Goal: Find specific page/section: Find specific page/section

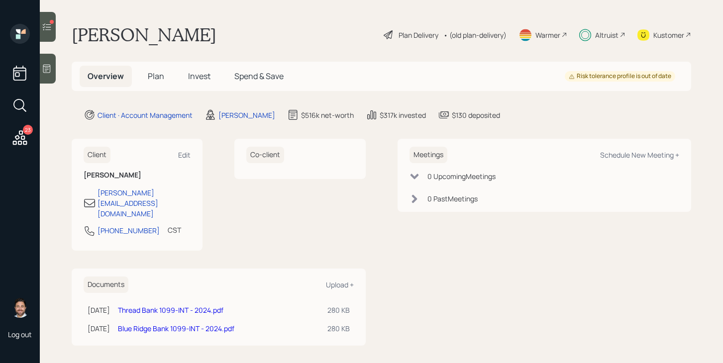
click at [52, 29] on icon at bounding box center [47, 27] width 10 height 10
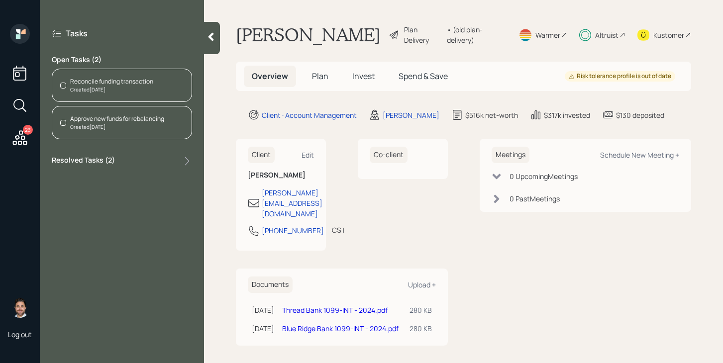
click at [145, 76] on div "Reconcile funding transaction Created [DATE]" at bounding box center [122, 85] width 140 height 33
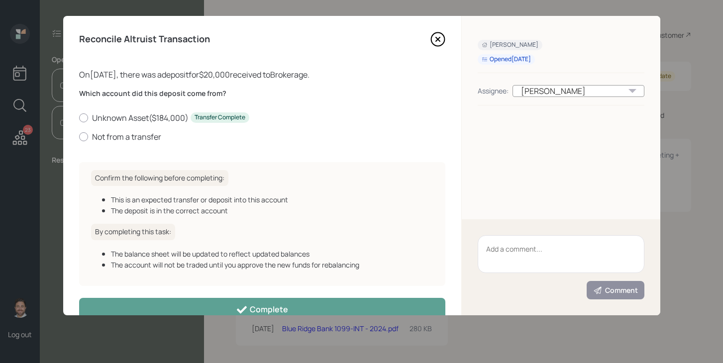
click at [437, 39] on icon at bounding box center [437, 39] width 4 height 4
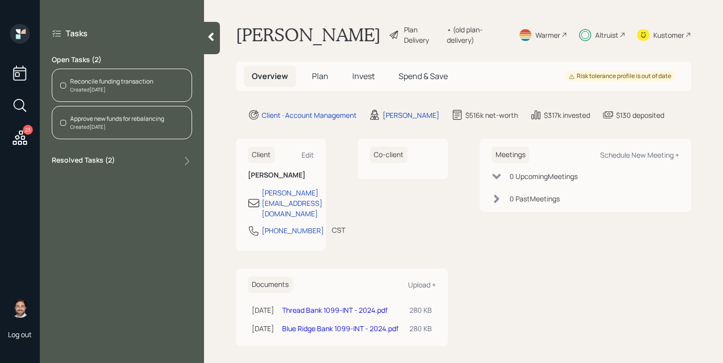
click at [364, 78] on span "Invest" at bounding box center [363, 76] width 22 height 11
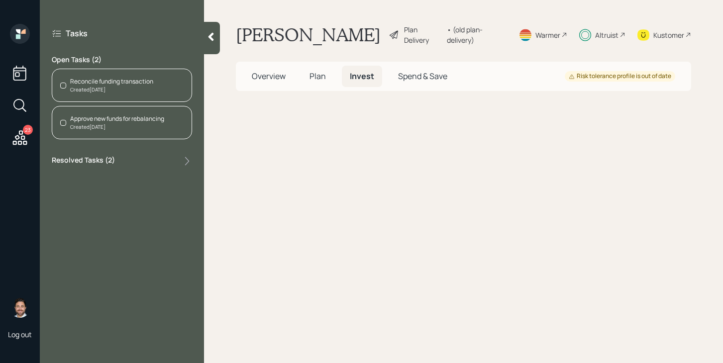
click at [420, 78] on span "Spend & Save" at bounding box center [422, 76] width 49 height 11
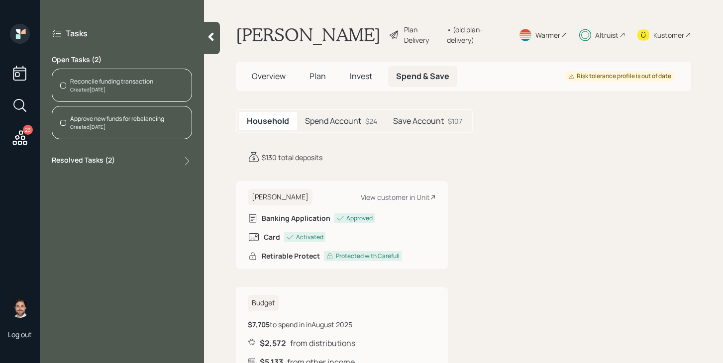
click at [359, 81] on span "Invest" at bounding box center [361, 76] width 22 height 11
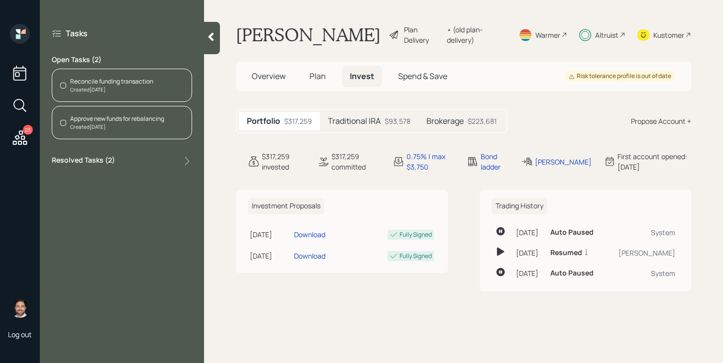
click at [606, 34] on div "Altruist" at bounding box center [606, 35] width 23 height 10
click at [598, 35] on div "Altruist" at bounding box center [606, 35] width 23 height 10
click at [441, 81] on span "Spend & Save" at bounding box center [422, 76] width 49 height 11
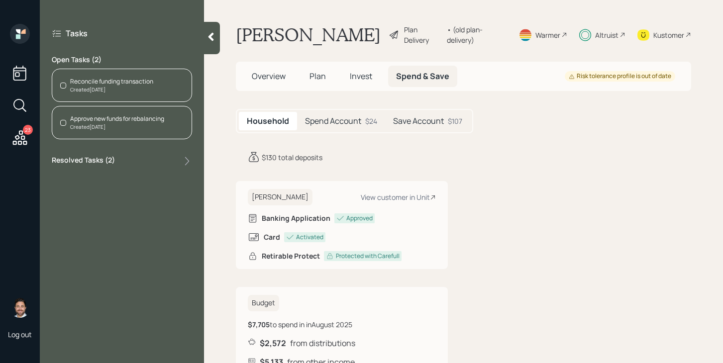
click at [357, 125] on h5 "Spend Account" at bounding box center [333, 120] width 56 height 9
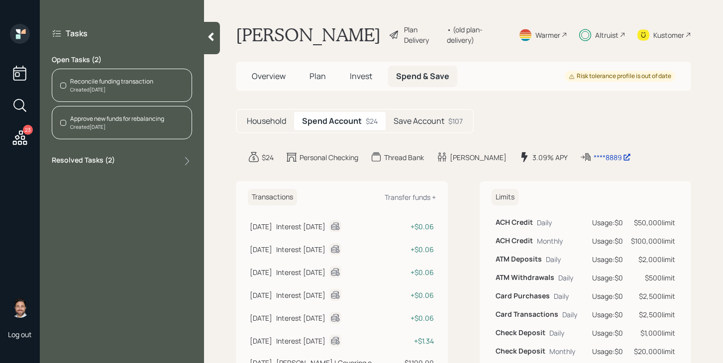
click at [418, 112] on div "Save Account $107" at bounding box center [428, 121] width 85 height 18
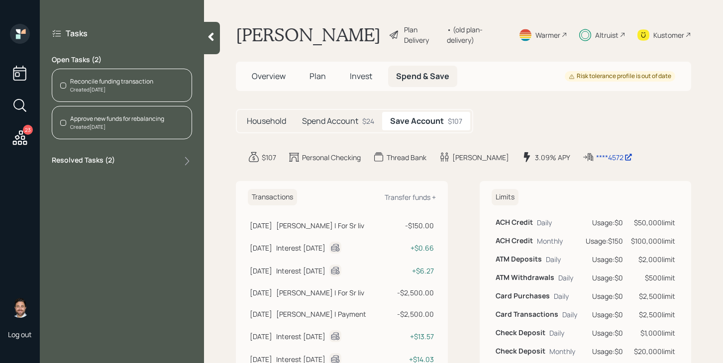
click at [23, 134] on icon at bounding box center [20, 138] width 18 height 18
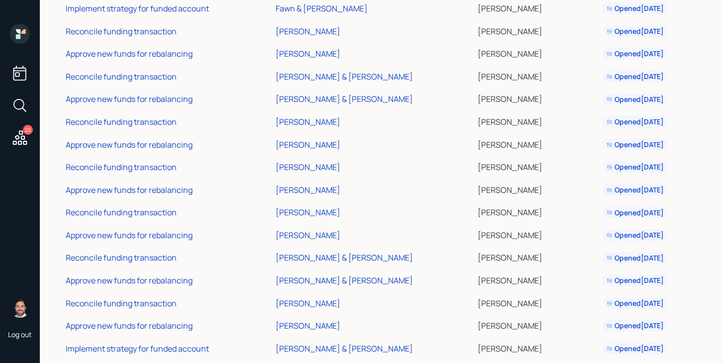
scroll to position [274, 0]
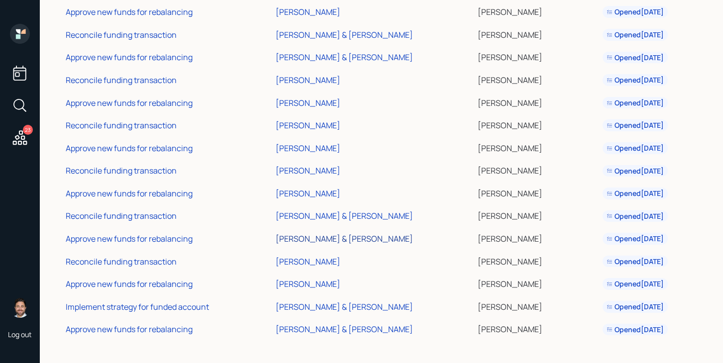
click at [338, 239] on div "Todd & Indira Jack" at bounding box center [344, 238] width 137 height 11
